Goal: Check status: Check status

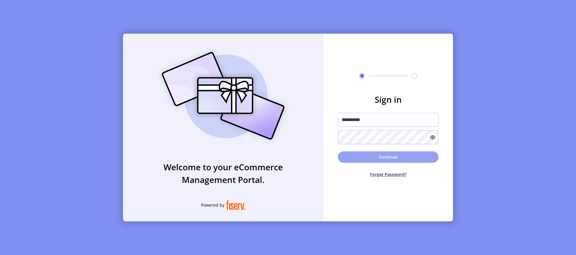
click at [377, 157] on button "Continue" at bounding box center [388, 156] width 101 height 11
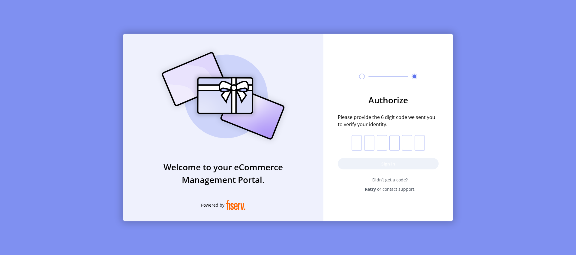
click at [356, 142] on input "text" at bounding box center [357, 143] width 10 height 16
paste input "*"
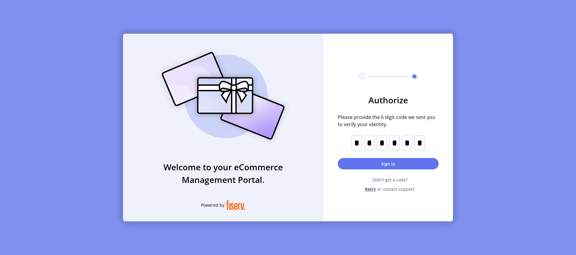
type input "*"
click at [370, 159] on button "Sign in" at bounding box center [388, 163] width 101 height 11
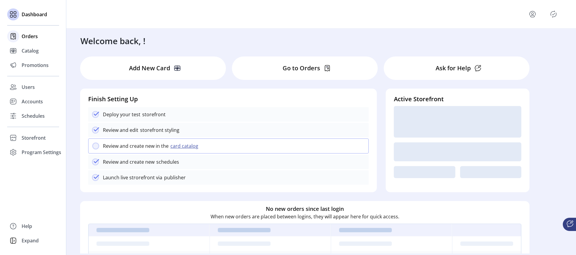
click at [24, 36] on span "Orders" at bounding box center [30, 36] width 16 height 7
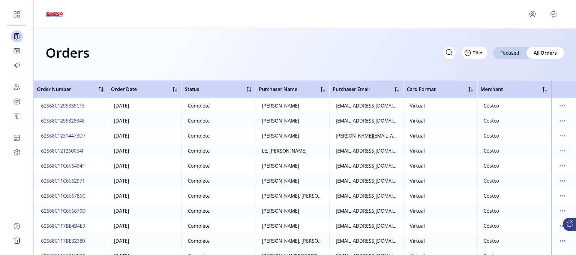
click at [478, 54] on span "Filter" at bounding box center [478, 53] width 10 height 6
click at [480, 76] on span "Status" at bounding box center [492, 75] width 50 height 5
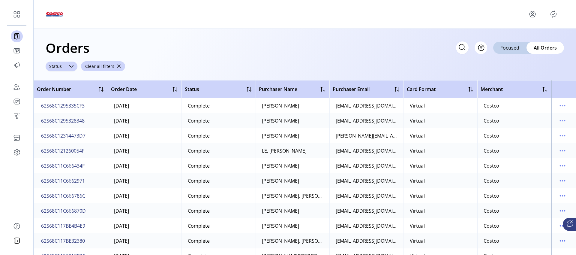
click at [71, 66] on icon at bounding box center [71, 66] width 4 height 2
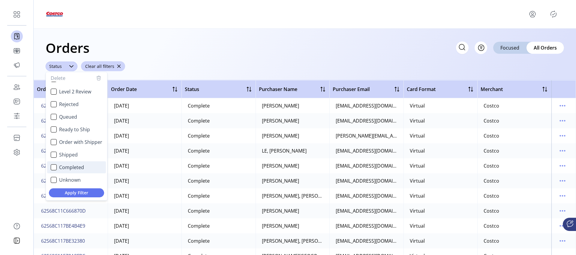
scroll to position [36, 0]
click at [180, 50] on div "Orders Filter Focused All Orders" at bounding box center [305, 47] width 519 height 21
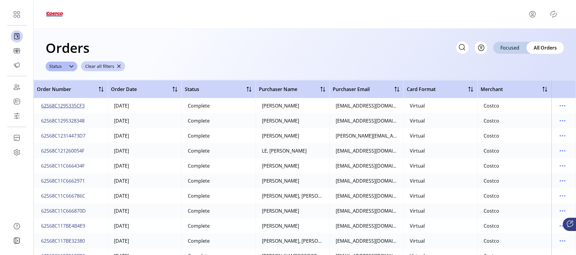
click at [66, 104] on span "62S68C1295335CF3" at bounding box center [63, 105] width 44 height 7
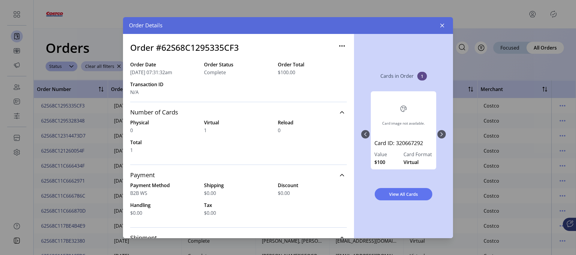
click at [202, 49] on h3 "Order #62S68C1295335CF3" at bounding box center [184, 47] width 109 height 13
copy h3 "62S68C1295335CF3"
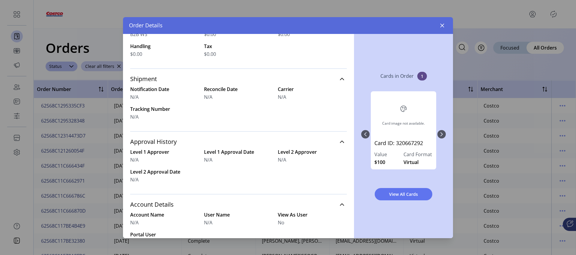
scroll to position [176, 0]
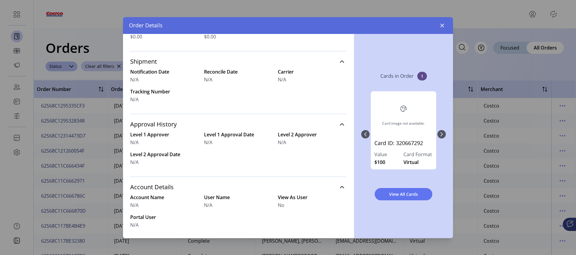
click at [406, 132] on div "Card image not available." at bounding box center [404, 115] width 58 height 41
click at [442, 27] on icon "button" at bounding box center [442, 25] width 5 height 5
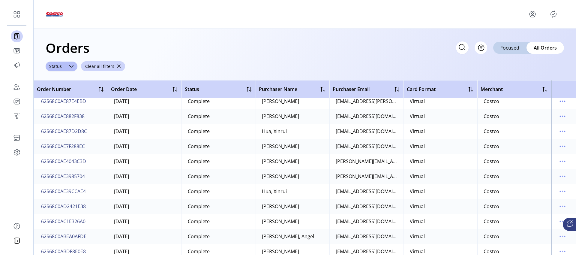
scroll to position [4051, 0]
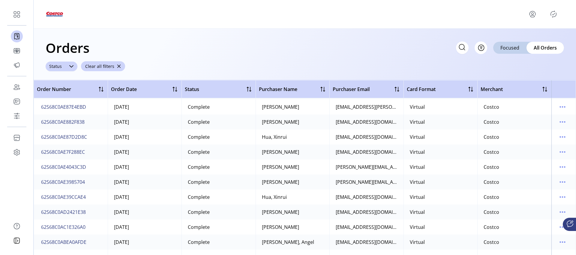
click at [66, 68] on div at bounding box center [71, 67] width 12 height 10
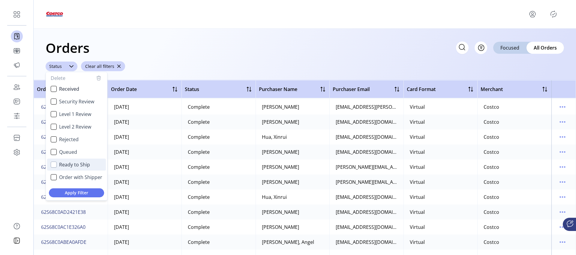
click at [55, 167] on div "Ready to Ship" at bounding box center [54, 164] width 6 height 6
click at [54, 153] on div "Queued" at bounding box center [54, 152] width 6 height 6
click at [83, 194] on span "Apply Filter" at bounding box center [77, 192] width 46 height 6
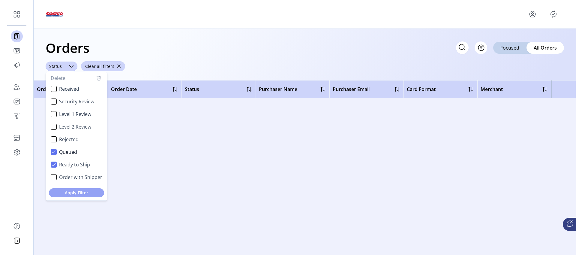
scroll to position [0, 0]
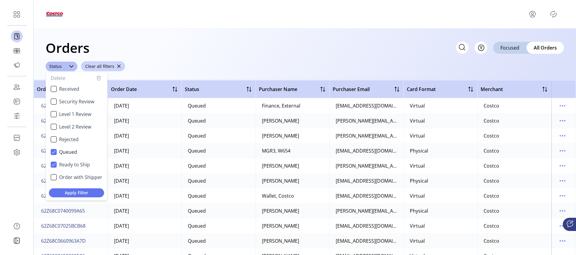
click at [185, 61] on div "Orders Filter Focused All Orders ****** Status Delete Received Security Review …" at bounding box center [305, 55] width 543 height 52
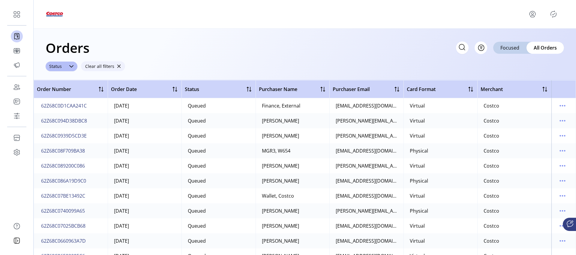
click at [117, 67] on span "button" at bounding box center [119, 66] width 4 height 4
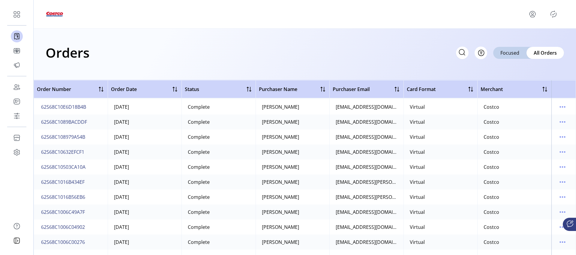
scroll to position [81, 0]
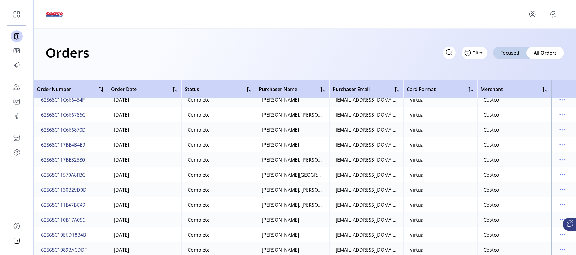
click at [483, 54] on button "Filter" at bounding box center [475, 53] width 26 height 13
click at [485, 77] on span "Status" at bounding box center [492, 75] width 50 height 5
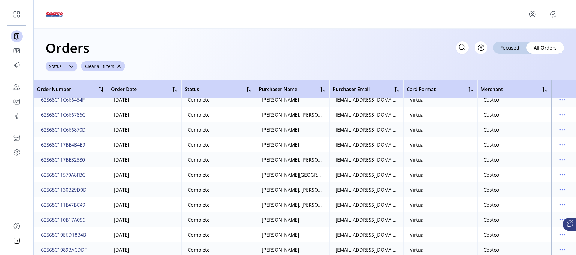
click at [67, 67] on div at bounding box center [71, 67] width 12 height 10
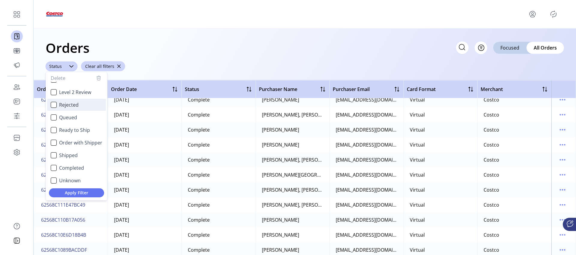
scroll to position [36, 0]
click at [55, 154] on div "Shipped" at bounding box center [54, 154] width 6 height 6
click at [83, 193] on span "Apply Filter" at bounding box center [77, 192] width 46 height 6
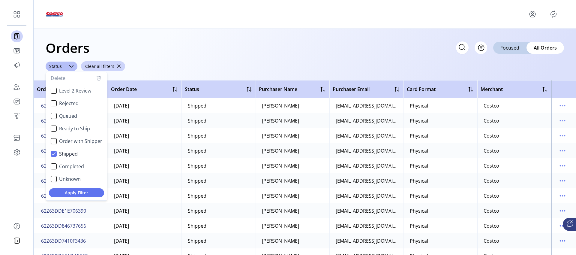
click at [218, 37] on div "Orders Filter Focused All Orders" at bounding box center [305, 47] width 519 height 21
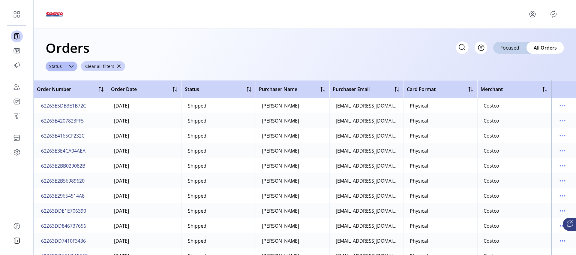
click at [78, 105] on span "62Z63E5DB3E1B72C" at bounding box center [63, 105] width 45 height 7
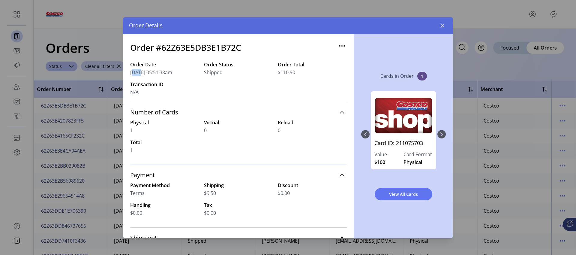
drag, startPoint x: 131, startPoint y: 72, endPoint x: 142, endPoint y: 73, distance: 10.8
click at [137, 73] on span "[DATE] 05:51:38am" at bounding box center [151, 72] width 42 height 7
click at [444, 27] on icon "button" at bounding box center [443, 25] width 4 height 4
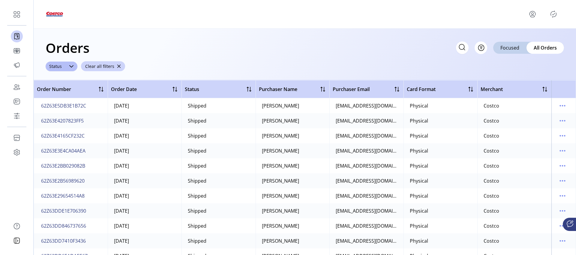
drag, startPoint x: 117, startPoint y: 106, endPoint x: 143, endPoint y: 107, distance: 26.7
click at [143, 107] on td "[DATE]" at bounding box center [145, 105] width 74 height 15
click at [71, 107] on span "62Z63E5DB3E1B72C" at bounding box center [63, 105] width 45 height 7
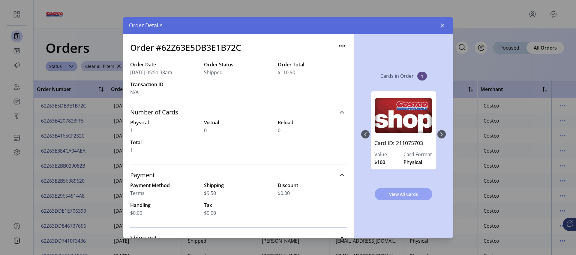
click at [404, 198] on button "View All Cards" at bounding box center [404, 194] width 58 height 12
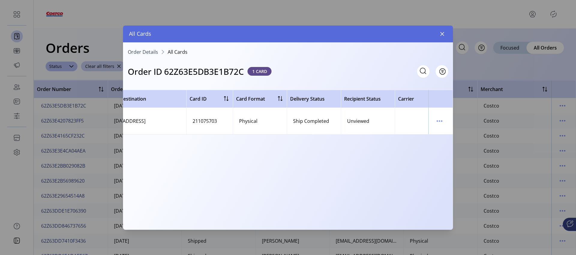
scroll to position [0, 166]
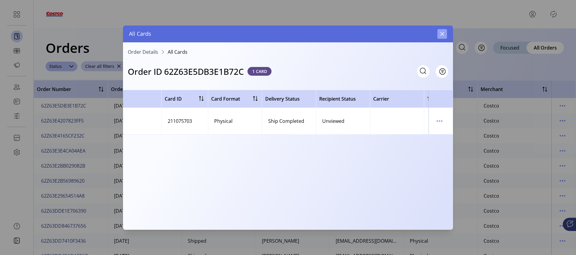
click at [444, 35] on icon "button" at bounding box center [442, 34] width 5 height 5
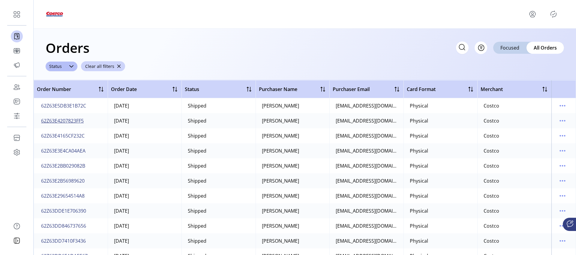
click at [59, 122] on span "62Z63E4207823FF5" at bounding box center [62, 120] width 43 height 7
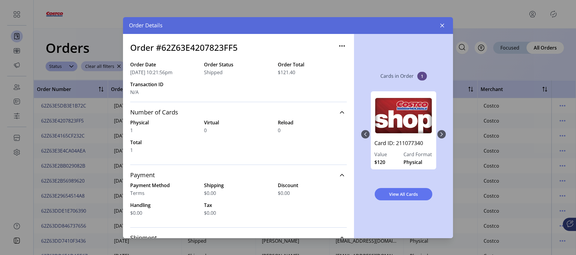
click at [202, 47] on h3 "Order #62Z63E4207823FF5" at bounding box center [183, 47] width 107 height 13
copy h3 "62Z63E4207823FF5"
click at [210, 71] on span "Shipped" at bounding box center [213, 72] width 19 height 7
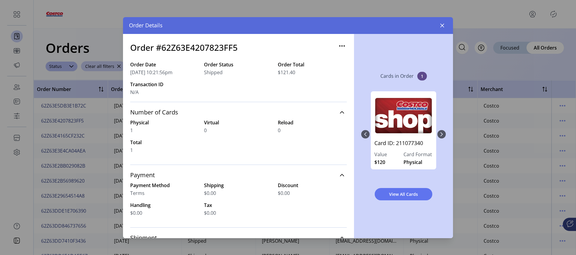
click at [282, 73] on span "$121.40" at bounding box center [286, 72] width 17 height 7
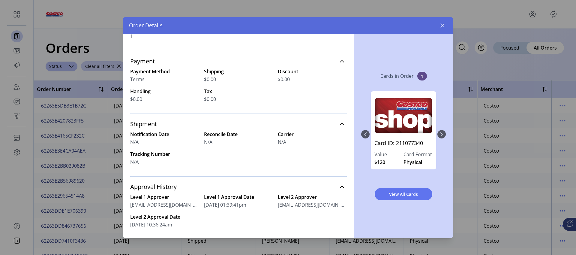
scroll to position [3, 0]
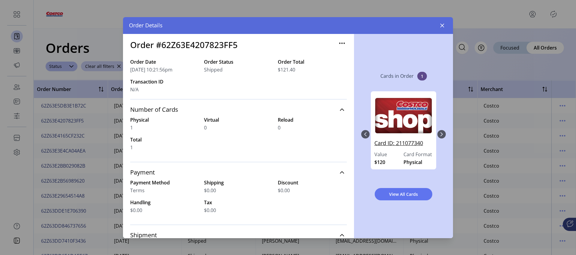
click at [408, 143] on link "Card ID: 211077340" at bounding box center [404, 145] width 58 height 12
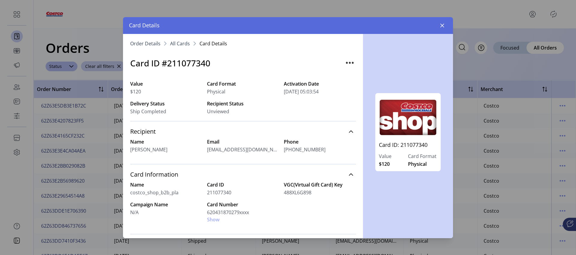
drag, startPoint x: 279, startPoint y: 148, endPoint x: 322, endPoint y: 150, distance: 42.7
click at [322, 150] on div "Name [PERSON_NAME] Email [EMAIL_ADDRESS][DOMAIN_NAME] Phone [PHONE_NUMBER]" at bounding box center [243, 145] width 226 height 15
copy span "[PHONE_NUMBER]"
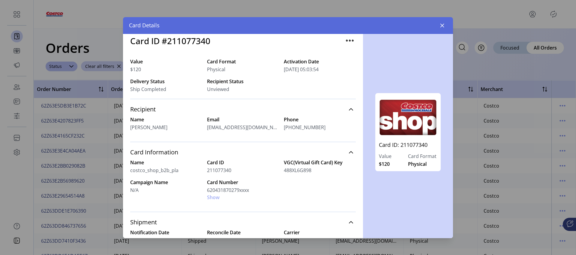
scroll to position [21, 0]
click at [184, 42] on h3 "Card ID #211077340" at bounding box center [170, 42] width 80 height 13
copy h3 "211077340"
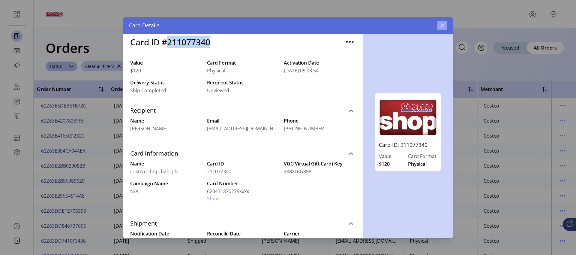
click at [444, 27] on icon "button" at bounding box center [442, 25] width 5 height 5
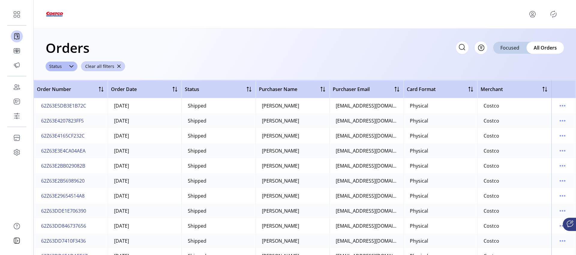
drag, startPoint x: 188, startPoint y: 106, endPoint x: 215, endPoint y: 106, distance: 27.0
click at [215, 106] on td "Shipped" at bounding box center [219, 105] width 74 height 15
click at [565, 105] on icon "menu" at bounding box center [565, 105] width 1 height 1
click at [531, 131] on link "View All Cards" at bounding box center [534, 127] width 57 height 10
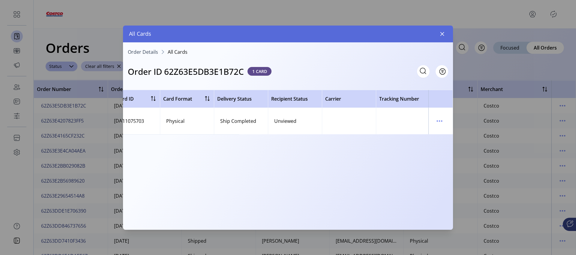
scroll to position [0, 215]
drag, startPoint x: 220, startPoint y: 121, endPoint x: 260, endPoint y: 121, distance: 39.3
click at [260, 121] on td "Ship Completed" at bounding box center [240, 121] width 54 height 26
click at [440, 37] on button "button" at bounding box center [443, 34] width 10 height 10
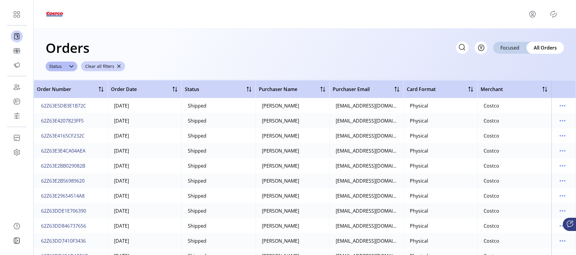
drag, startPoint x: 207, startPoint y: 107, endPoint x: 186, endPoint y: 105, distance: 20.2
click at [186, 105] on td "Shipped" at bounding box center [219, 105] width 74 height 15
drag, startPoint x: 199, startPoint y: 108, endPoint x: 177, endPoint y: 106, distance: 22.3
click at [177, 106] on tr "62Z63E5DB3E1B72C [DATE] Shipped [PERSON_NAME] [PERSON_NAME][EMAIL_ADDRESS][DOMA…" at bounding box center [305, 105] width 543 height 15
click at [257, 71] on div "Orders Filter Focused All Orders ****** Status Clear all filters" at bounding box center [305, 55] width 543 height 52
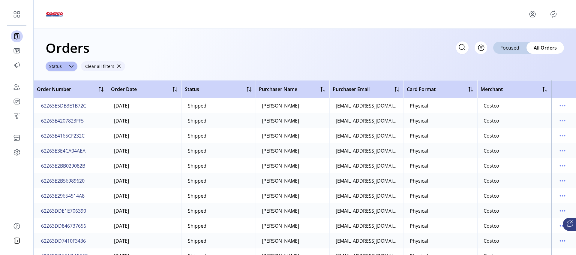
click at [118, 67] on span "button" at bounding box center [119, 66] width 4 height 4
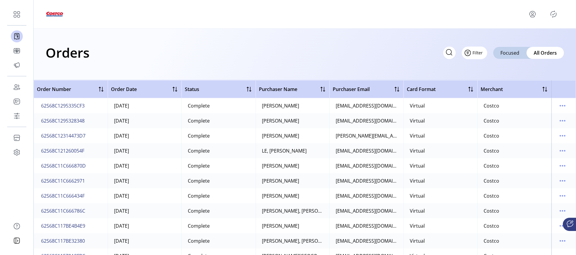
click at [477, 53] on span "Filter" at bounding box center [478, 53] width 10 height 6
click at [478, 77] on span "Status" at bounding box center [492, 75] width 50 height 5
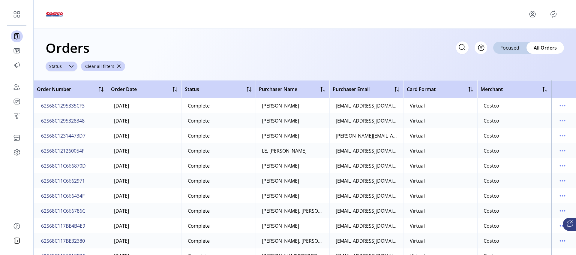
click at [69, 66] on icon at bounding box center [71, 66] width 5 height 5
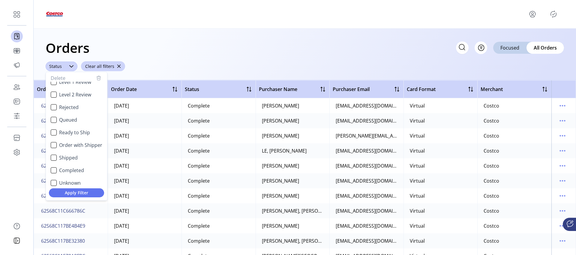
scroll to position [34, 0]
click at [55, 120] on div "Queued" at bounding box center [54, 118] width 6 height 6
click at [72, 194] on span "Apply Filter" at bounding box center [77, 192] width 46 height 6
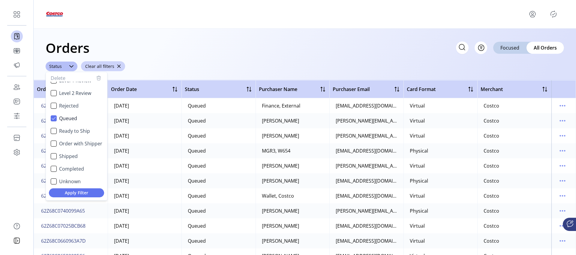
click at [223, 46] on div "Orders Filter Focused All Orders" at bounding box center [305, 47] width 519 height 21
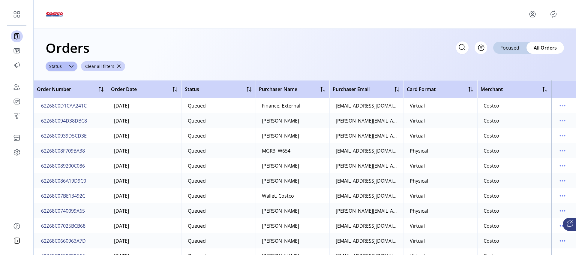
drag, startPoint x: 91, startPoint y: 106, endPoint x: 43, endPoint y: 102, distance: 47.9
click at [43, 102] on td "62Z68C0D1CAA241C" at bounding box center [71, 105] width 74 height 15
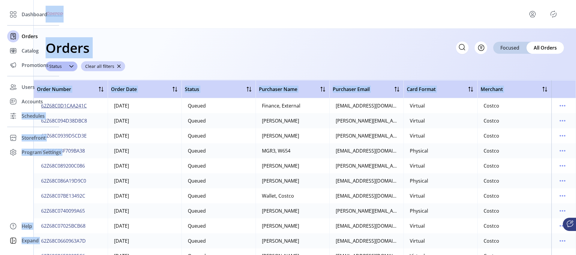
drag, startPoint x: 90, startPoint y: 105, endPoint x: 74, endPoint y: 107, distance: 16.0
click at [26, 107] on div "Dashboard Orders Catalog Promotions Users Accounts Schedules Storefront Configu…" at bounding box center [288, 127] width 576 height 255
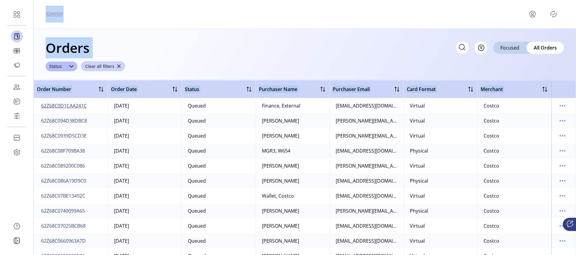
click at [72, 106] on span "62Z68C0D1CAA241C" at bounding box center [64, 105] width 46 height 7
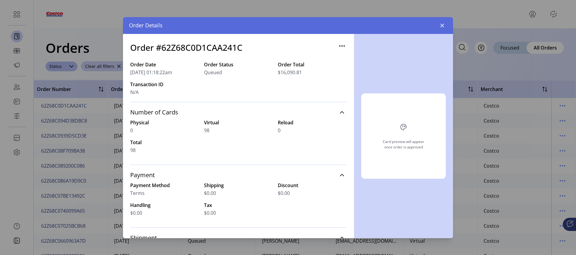
click at [189, 47] on h3 "Order #62Z68C0D1CAA241C" at bounding box center [186, 47] width 112 height 13
copy h3 "62Z68C0D1CAA241C"
click at [441, 26] on icon "button" at bounding box center [442, 25] width 5 height 5
